Goal: Information Seeking & Learning: Learn about a topic

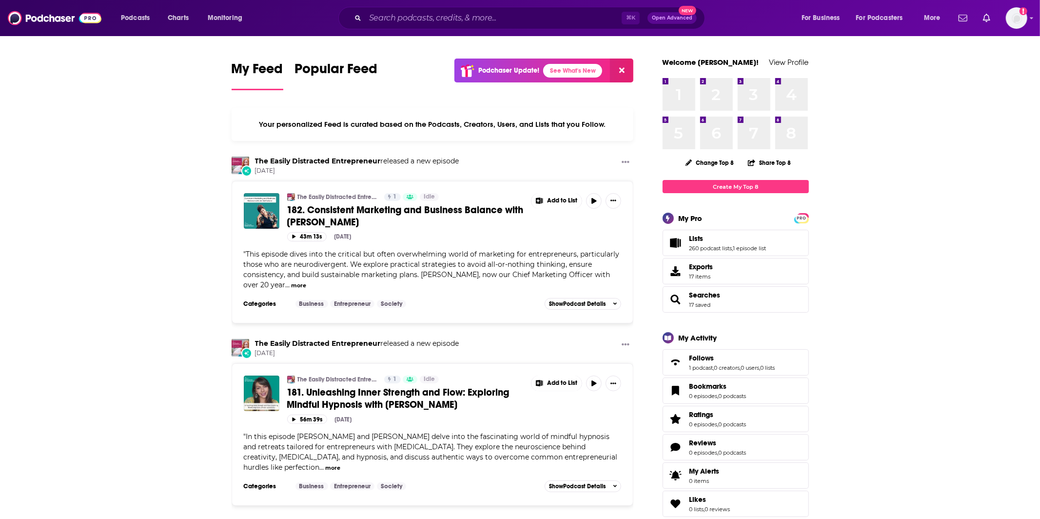
click at [416, 26] on div "⌘ K Open Advanced New" at bounding box center [521, 18] width 367 height 22
click at [404, 13] on input "Search podcasts, credits, & more..." at bounding box center [493, 18] width 256 height 16
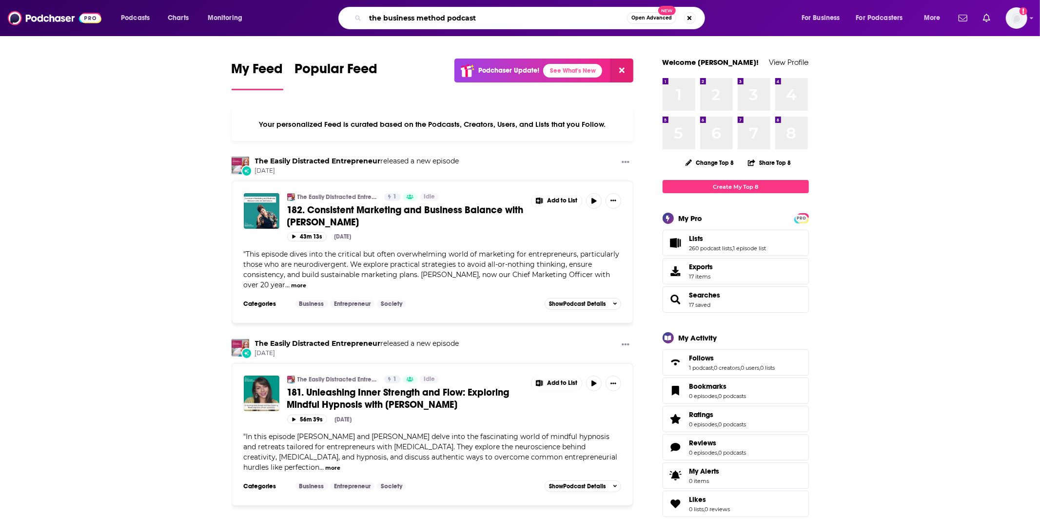
type input "the business method podcast"
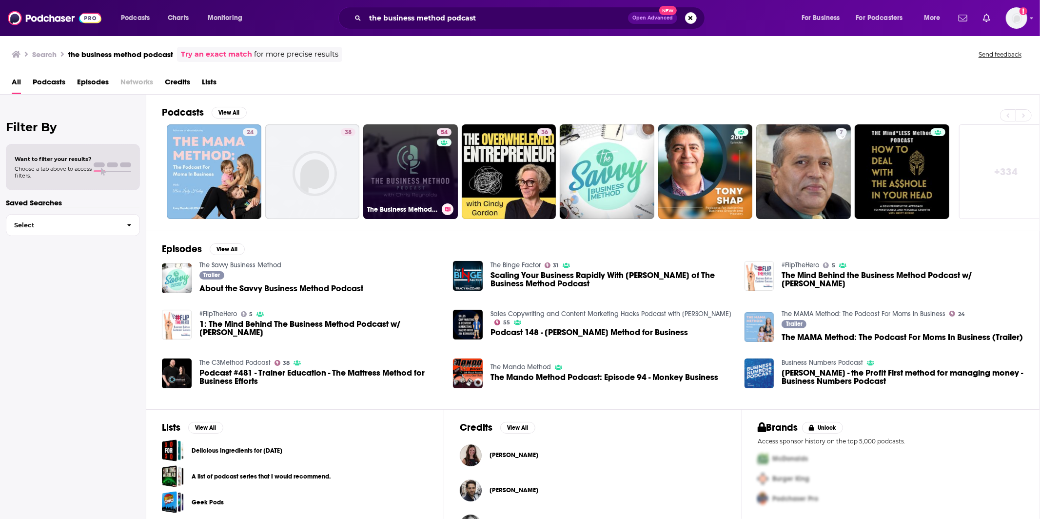
click at [378, 171] on link "54 The Business Method: Interviewing Billionaires, Billion Dollar Founders & th…" at bounding box center [410, 171] width 95 height 95
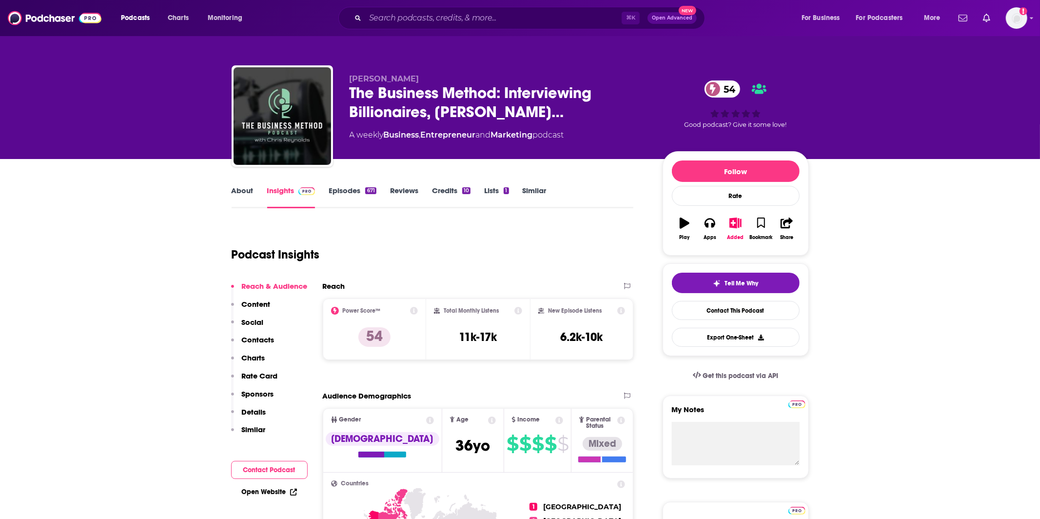
click at [244, 194] on link "About" at bounding box center [243, 197] width 22 height 22
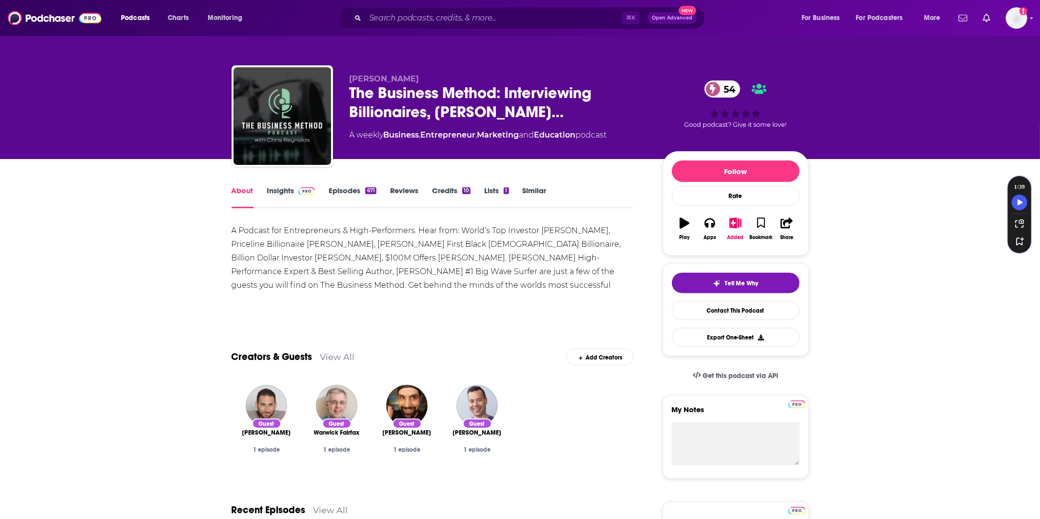
scroll to position [15, 0]
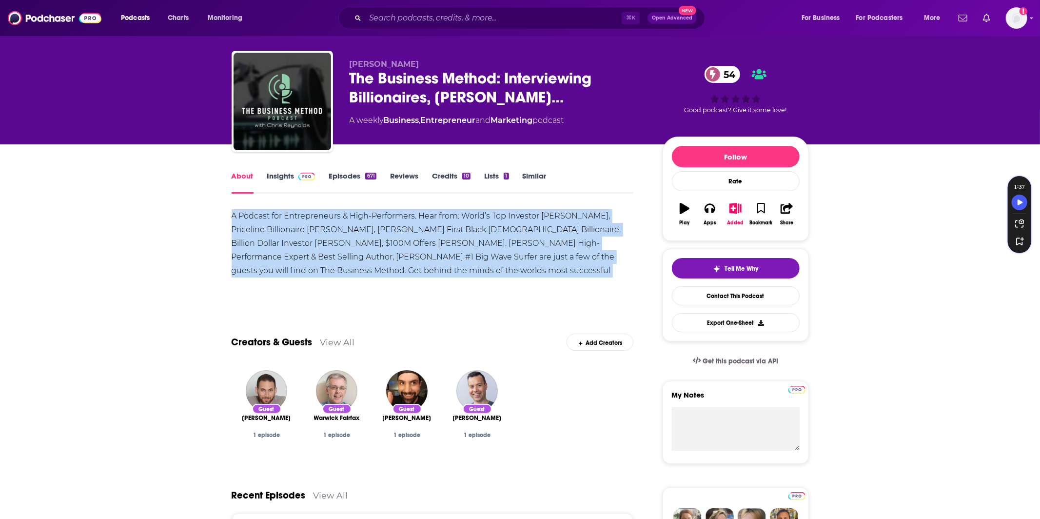
drag, startPoint x: 228, startPoint y: 216, endPoint x: 580, endPoint y: 266, distance: 355.6
copy div "A Podcast for Entrepreneurs & High-Performers. Hear from: World’s Top Investor …"
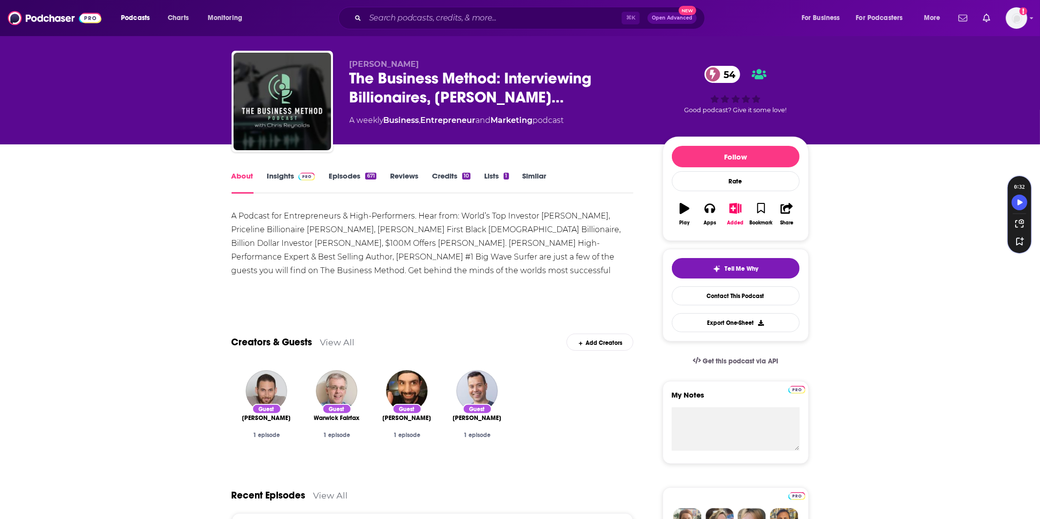
click at [300, 180] on img at bounding box center [306, 177] width 17 height 8
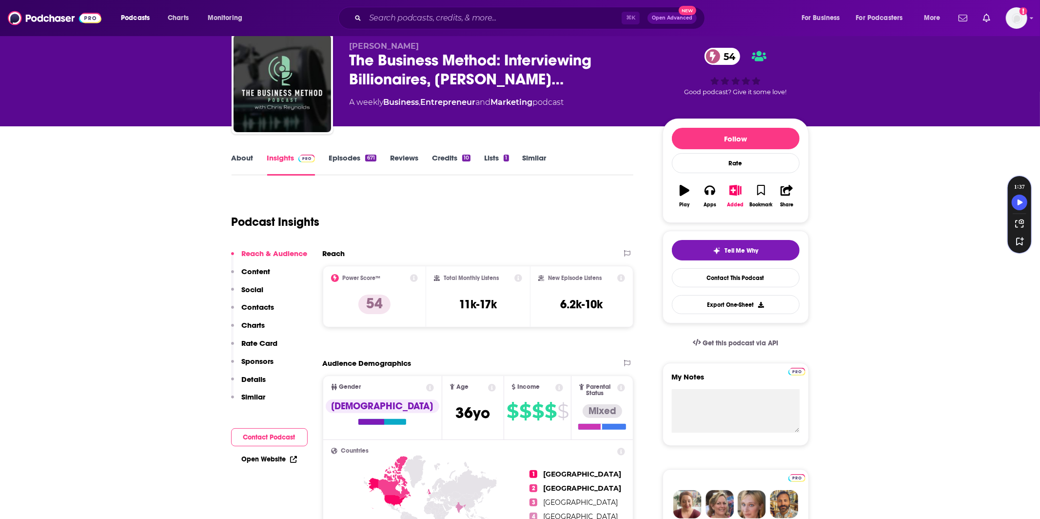
scroll to position [37, 0]
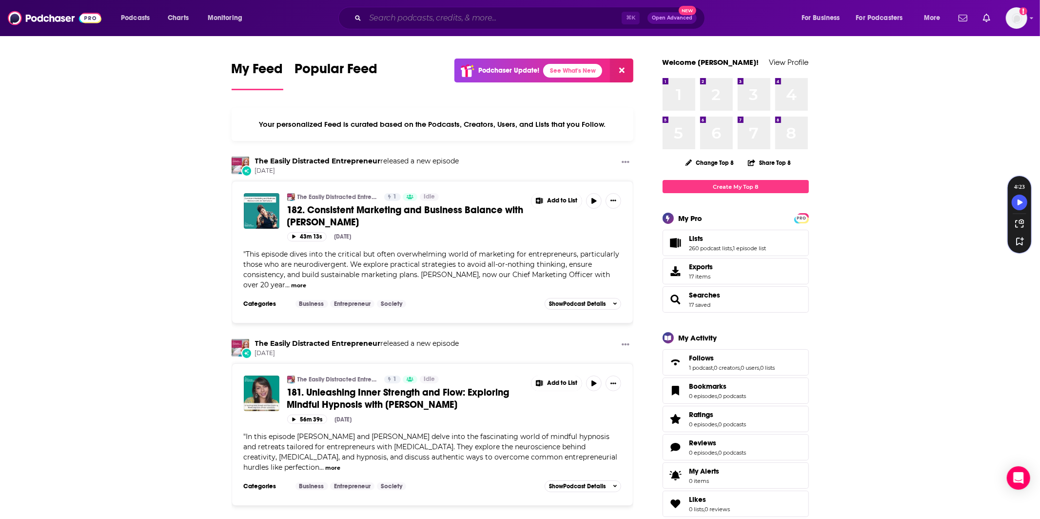
click at [451, 19] on input "Search podcasts, credits, & more..." at bounding box center [493, 18] width 256 height 16
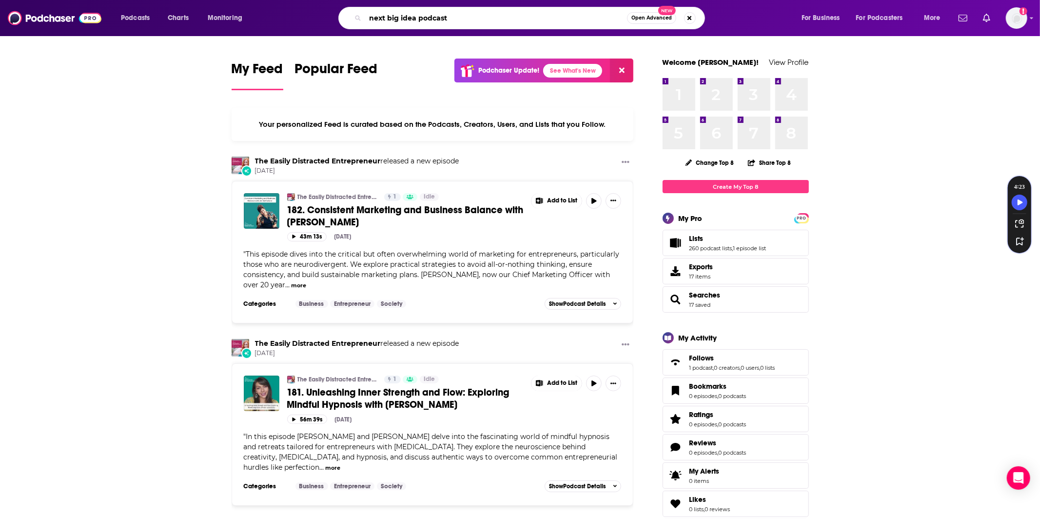
type input "next big idea podcast"
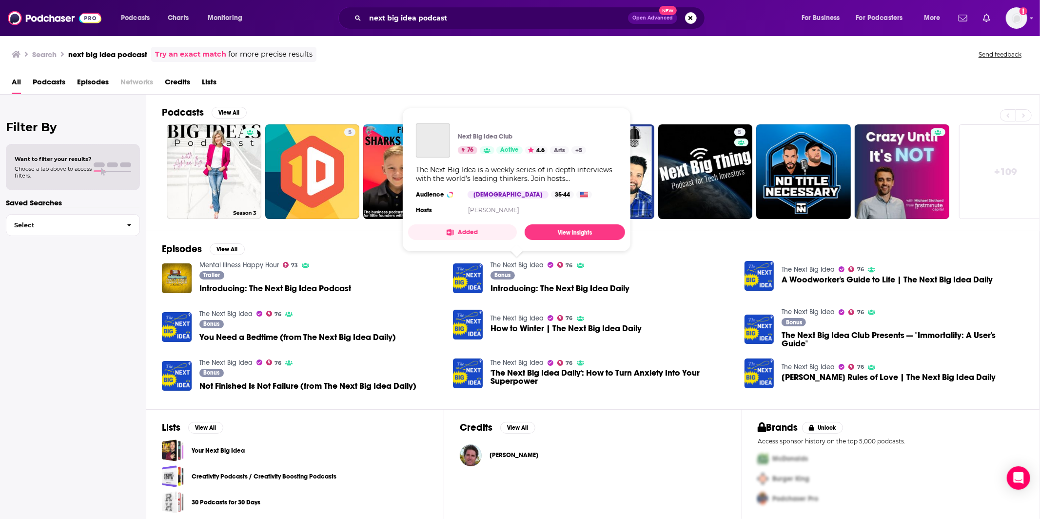
click at [521, 261] on link "The Next Big Idea" at bounding box center [517, 265] width 53 height 8
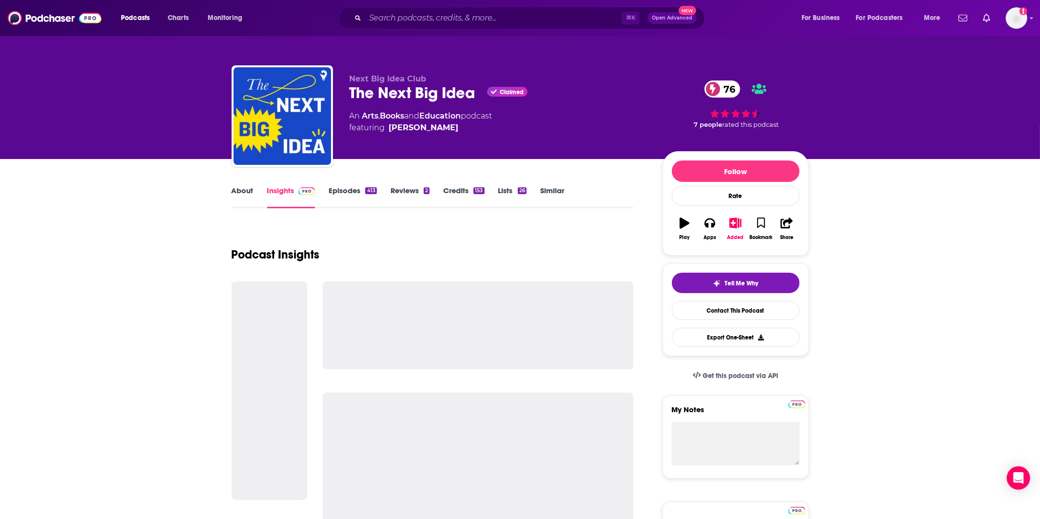
click at [248, 203] on link "About" at bounding box center [243, 197] width 22 height 22
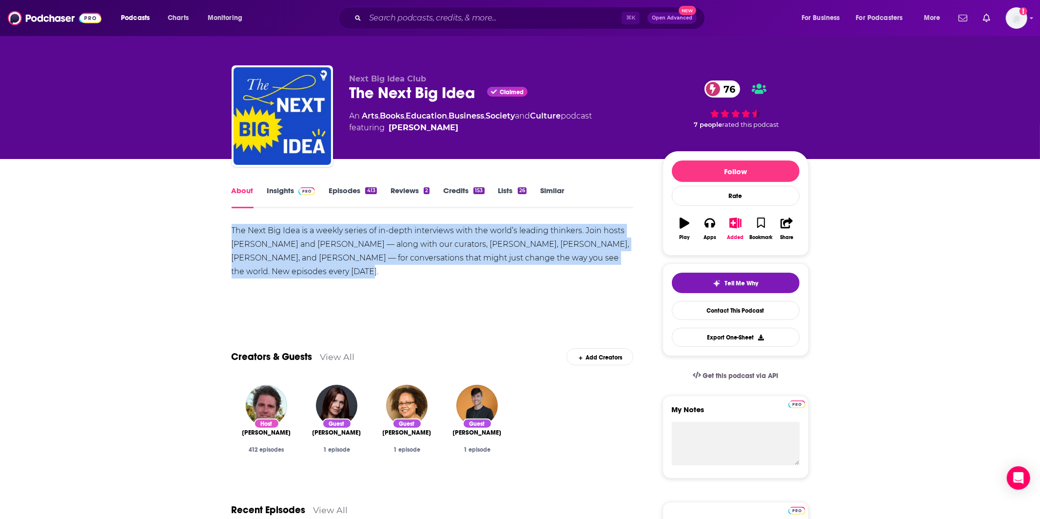
drag, startPoint x: 231, startPoint y: 226, endPoint x: 325, endPoint y: 268, distance: 102.6
click at [325, 268] on div "The Next Big Idea is a weekly series of in-depth interviews with the world’s le…" at bounding box center [433, 251] width 402 height 55
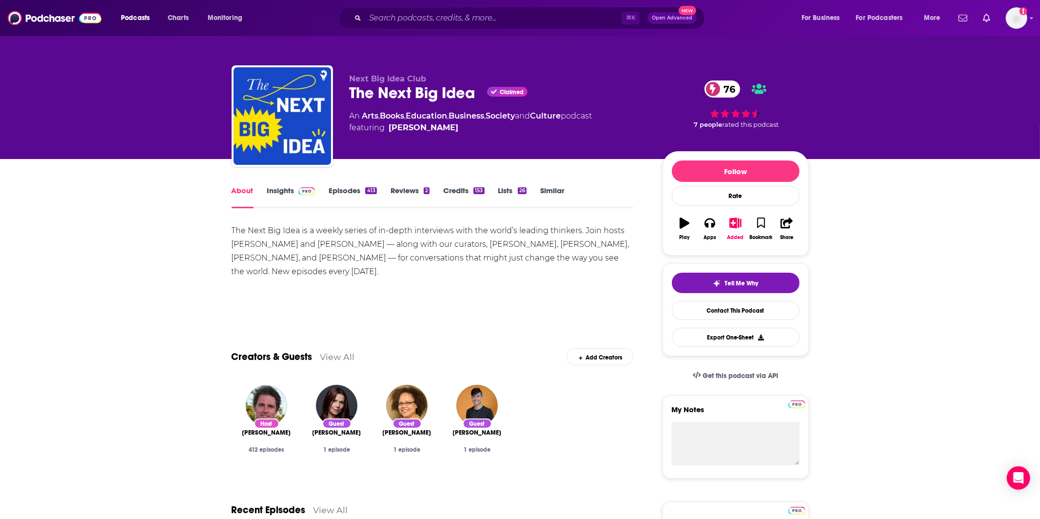
click at [598, 238] on div "The Next Big Idea is a weekly series of in-depth interviews with the world’s le…" at bounding box center [433, 251] width 402 height 55
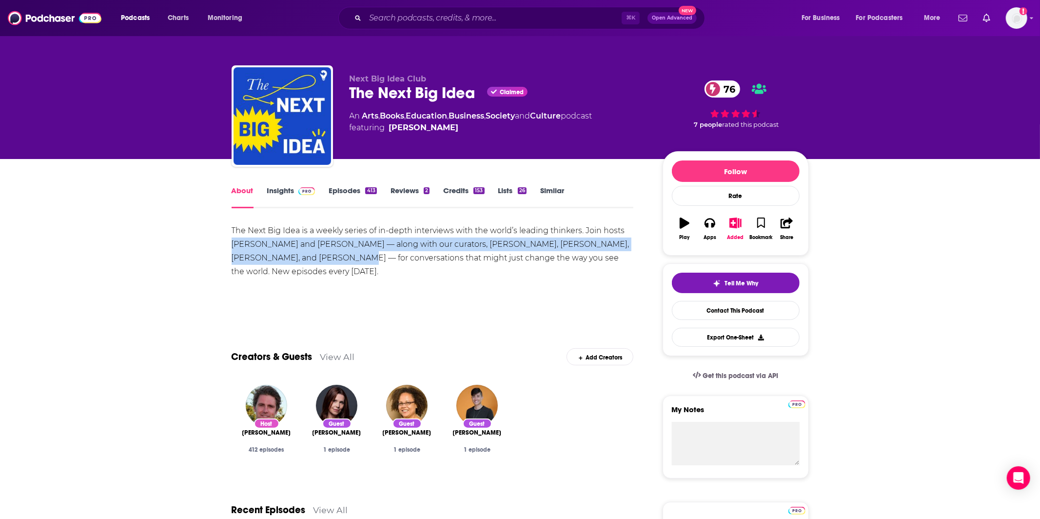
drag, startPoint x: 230, startPoint y: 243, endPoint x: 315, endPoint y: 256, distance: 86.4
copy div "[PERSON_NAME] and [PERSON_NAME] — along with our curators, [PERSON_NAME], [PERS…"
